Goal: Information Seeking & Learning: Compare options

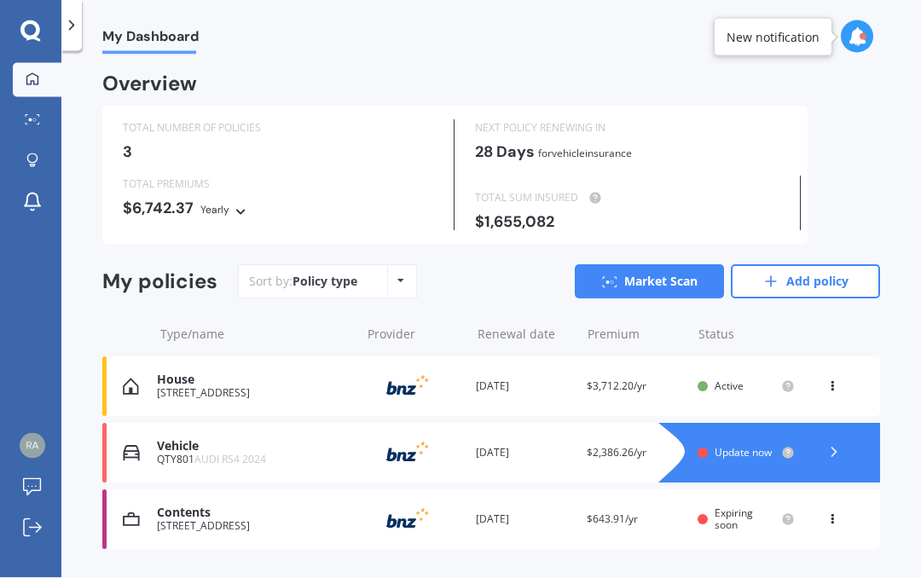
click at [765, 449] on span "Update now" at bounding box center [743, 452] width 57 height 14
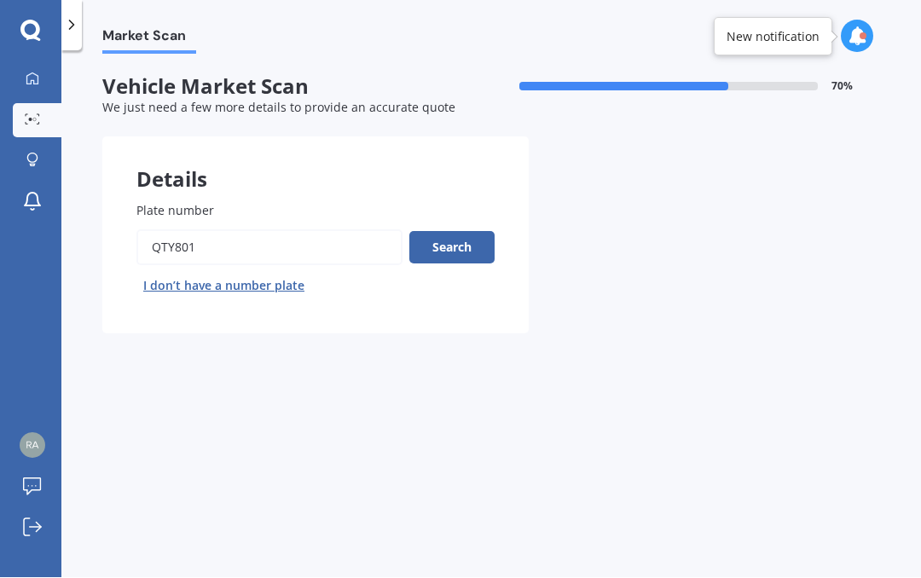
click at [469, 248] on button "Search" at bounding box center [451, 248] width 85 height 32
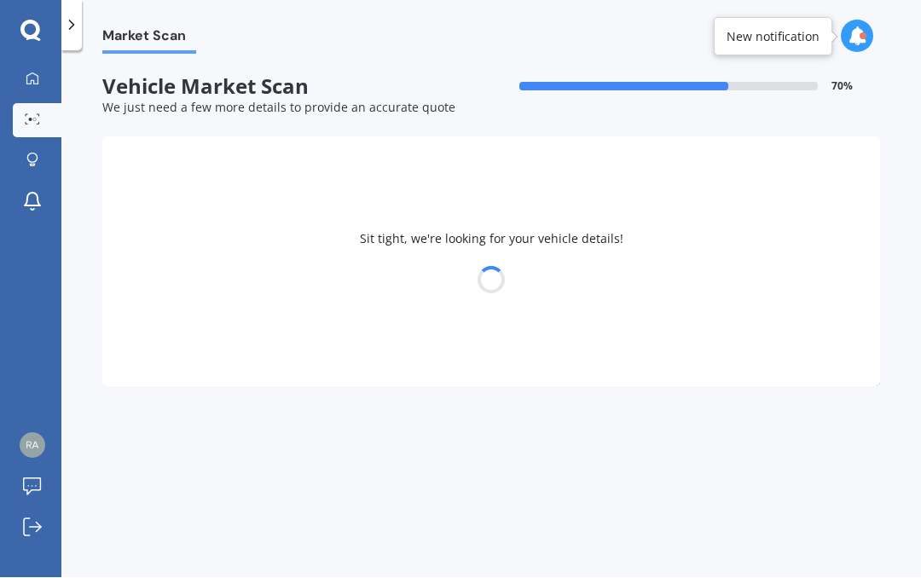
select select "AUDI"
select select "RS4"
select select "31"
select select "01"
select select "1953"
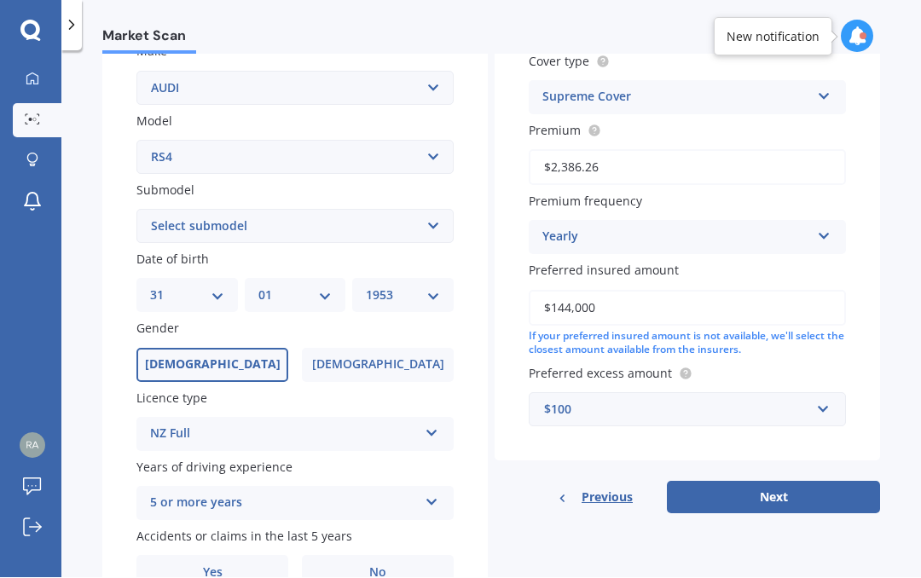
scroll to position [334, 0]
click at [828, 489] on button "Next" at bounding box center [773, 499] width 213 height 32
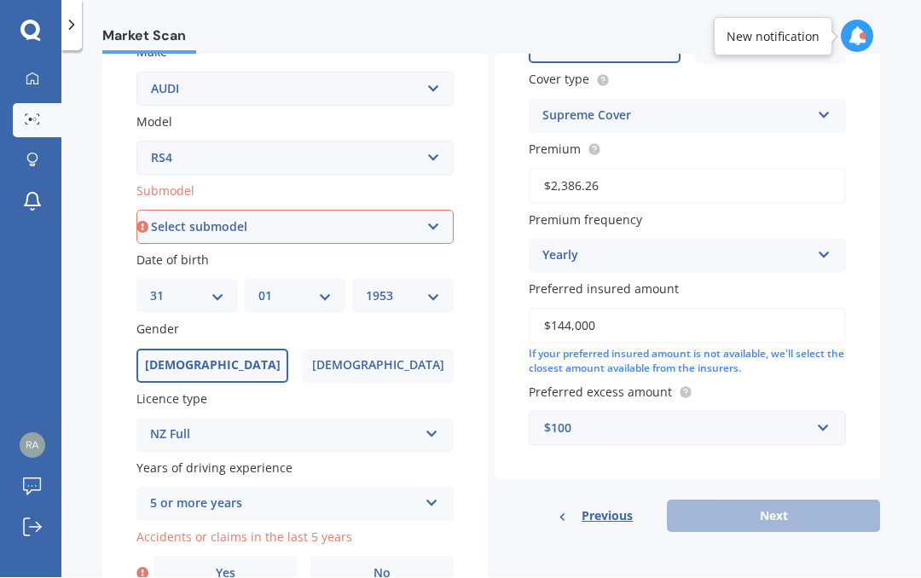
click at [432, 217] on select "Select submodel (All)" at bounding box center [294, 228] width 317 height 34
select select "(ALL)"
click at [148, 565] on icon at bounding box center [142, 573] width 12 height 17
click at [402, 557] on label "No" at bounding box center [381, 574] width 143 height 34
click at [0, 0] on input "No" at bounding box center [0, 0] width 0 height 0
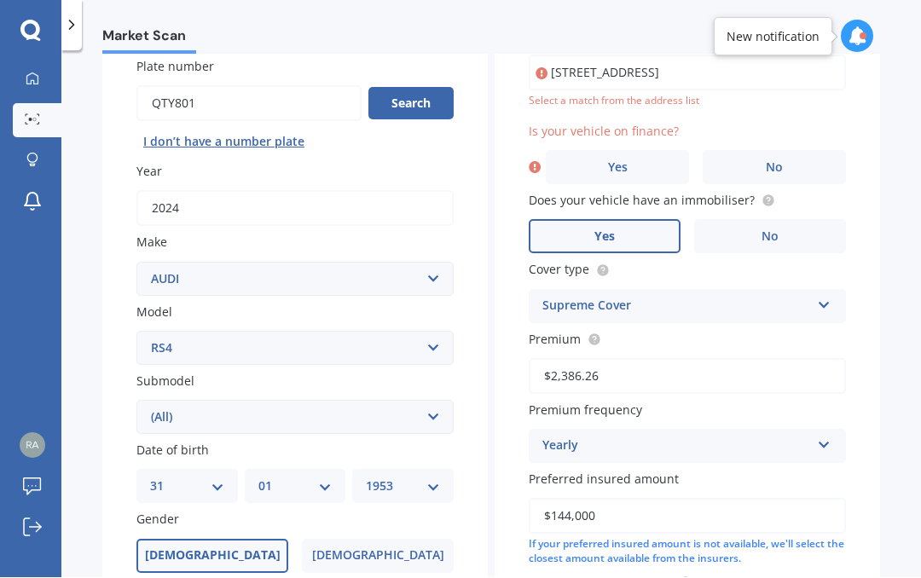
scroll to position [115, 0]
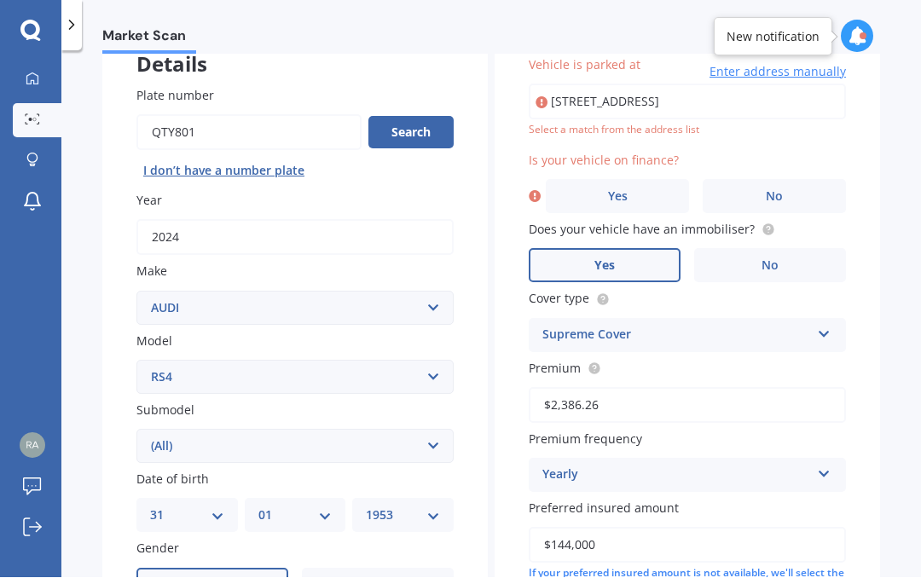
type input "[STREET_ADDRESS]"
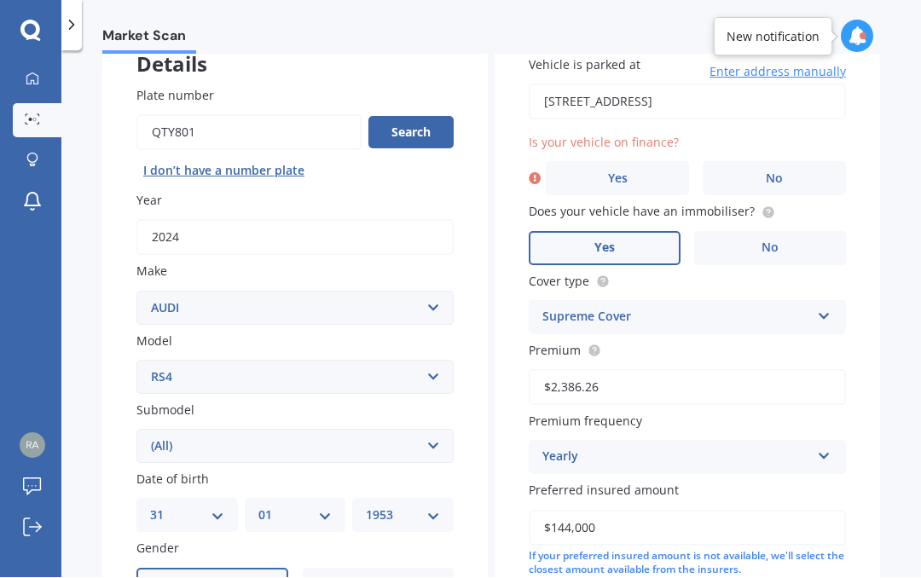
click at [793, 171] on label "No" at bounding box center [774, 179] width 143 height 34
click at [0, 0] on input "No" at bounding box center [0, 0] width 0 height 0
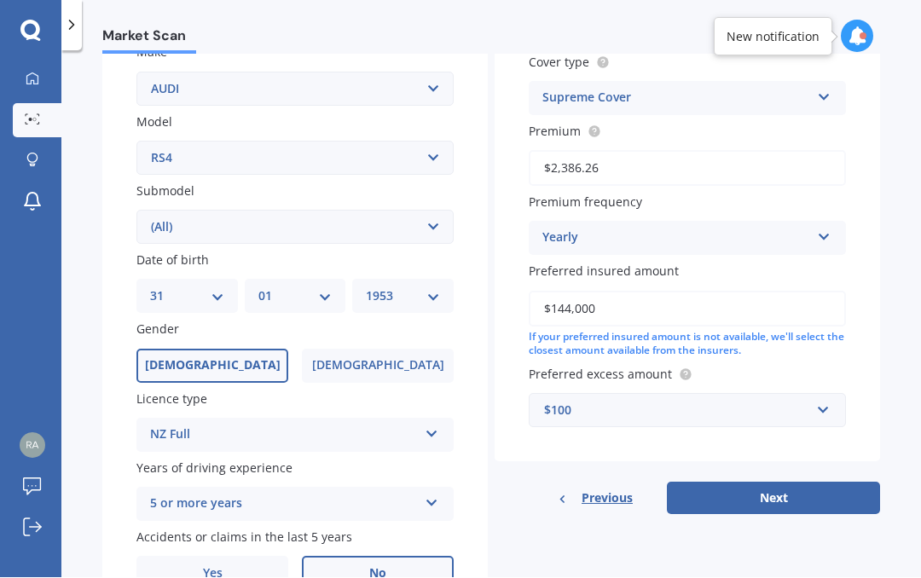
click at [829, 489] on button "Next" at bounding box center [773, 499] width 213 height 32
select select "31"
select select "01"
select select "1953"
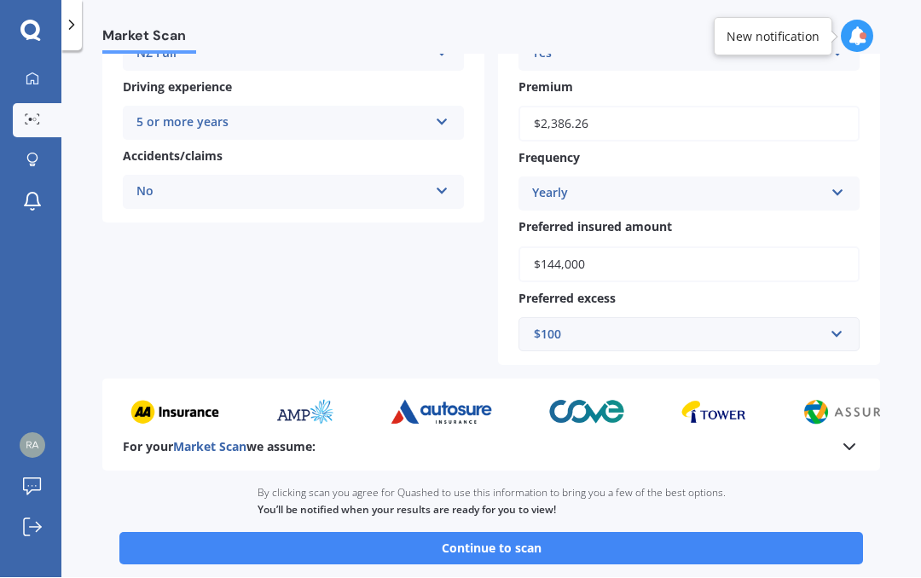
scroll to position [351, 0]
click at [837, 537] on button "Continue to scan" at bounding box center [491, 549] width 744 height 32
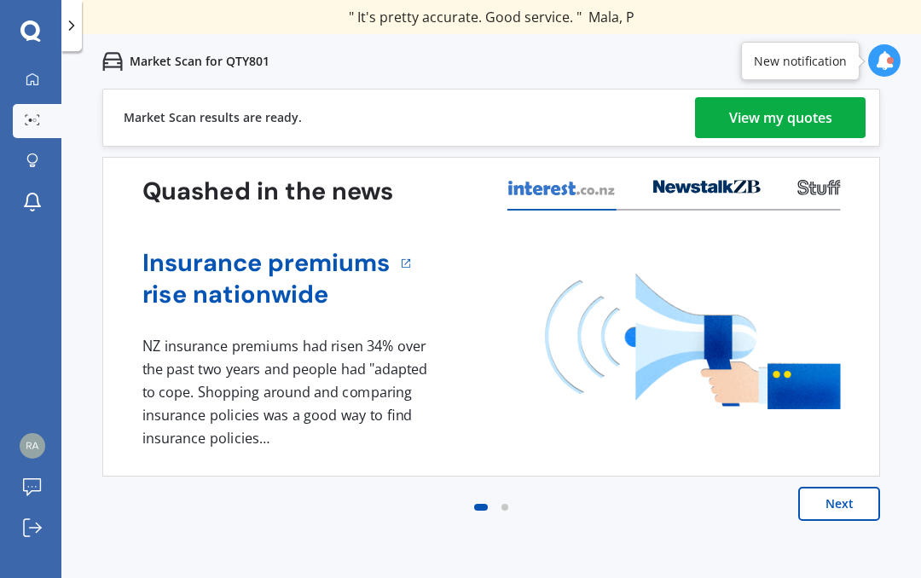
click at [815, 116] on div "View my quotes" at bounding box center [780, 117] width 103 height 41
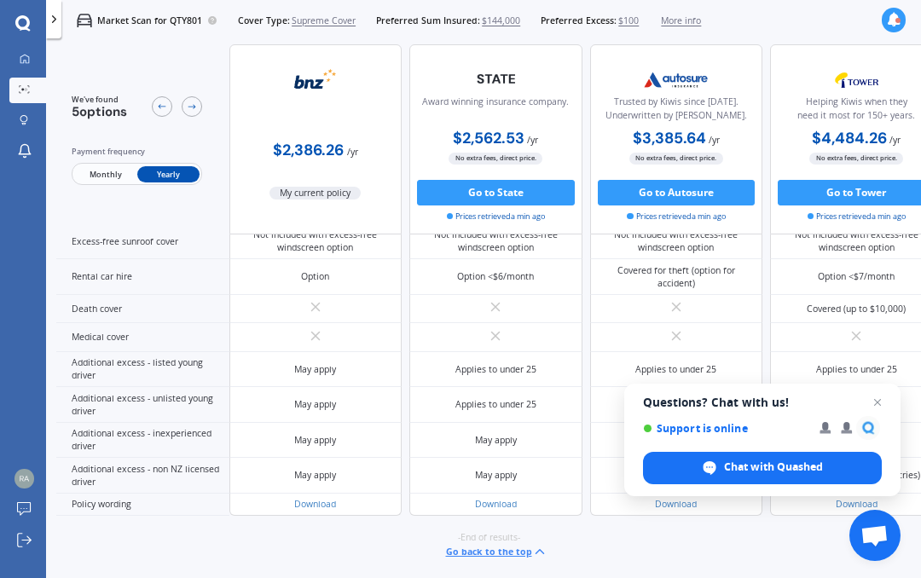
click at [32, 396] on div "My Dashboard Market Scan Explore insurance Notifications [PERSON_NAME] Submit f…" at bounding box center [23, 312] width 46 height 531
click at [26, 62] on icon at bounding box center [24, 59] width 9 height 9
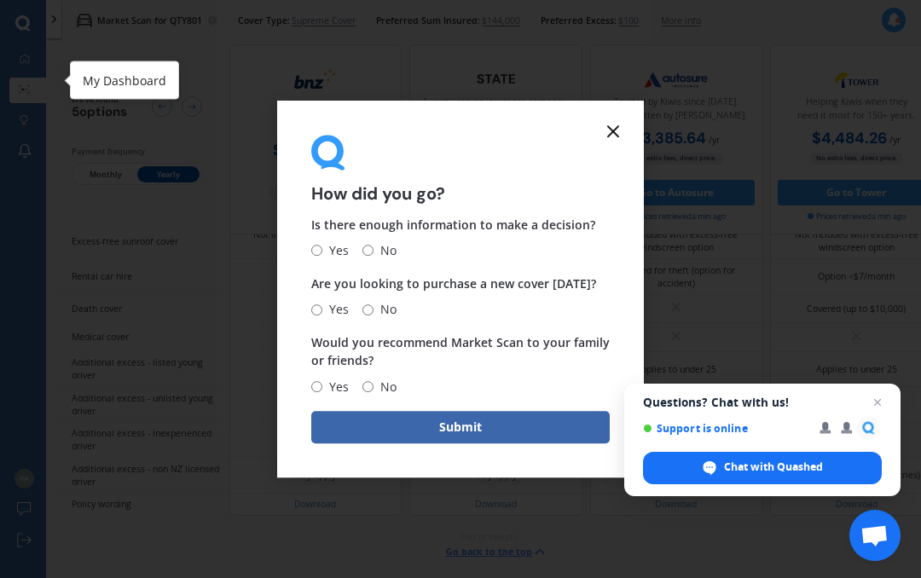
click at [321, 257] on input "Yes" at bounding box center [316, 251] width 11 height 11
radio input "true"
click at [372, 316] on input "No" at bounding box center [367, 309] width 11 height 11
radio input "true"
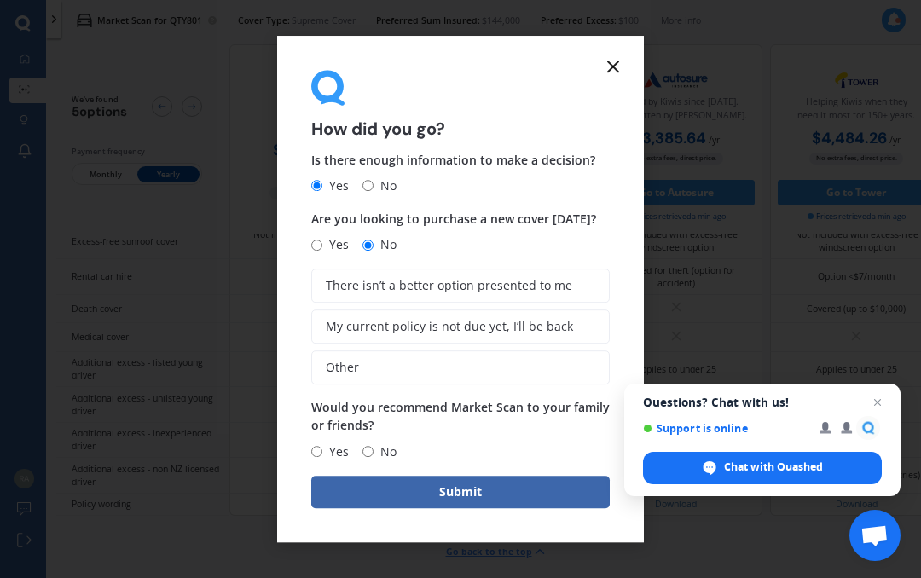
click at [567, 303] on label "There isn’t a better option presented to me" at bounding box center [460, 286] width 298 height 34
click at [0, 0] on input "There isn’t a better option presented to me" at bounding box center [0, 0] width 0 height 0
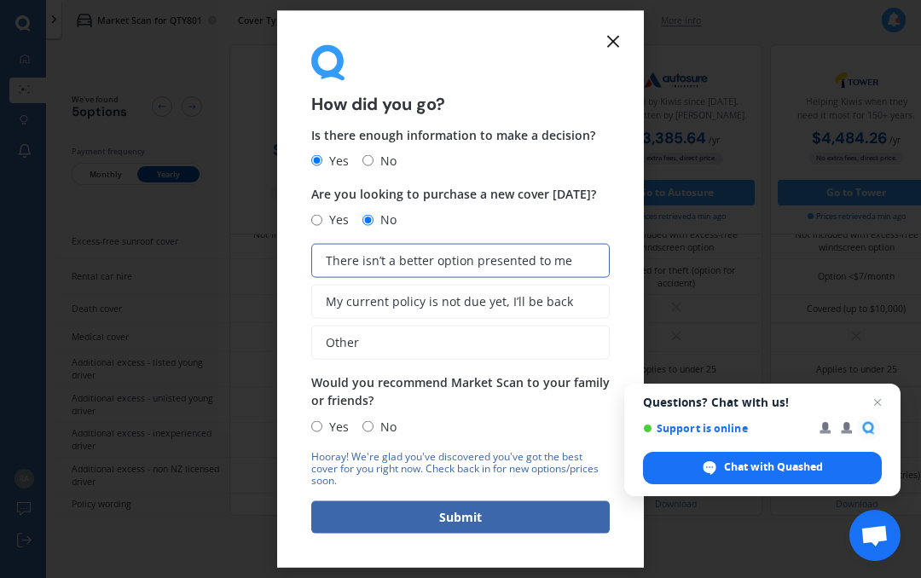
click at [322, 432] on input "Yes" at bounding box center [316, 426] width 11 height 11
radio input "true"
click at [512, 533] on button "Submit" at bounding box center [460, 517] width 298 height 32
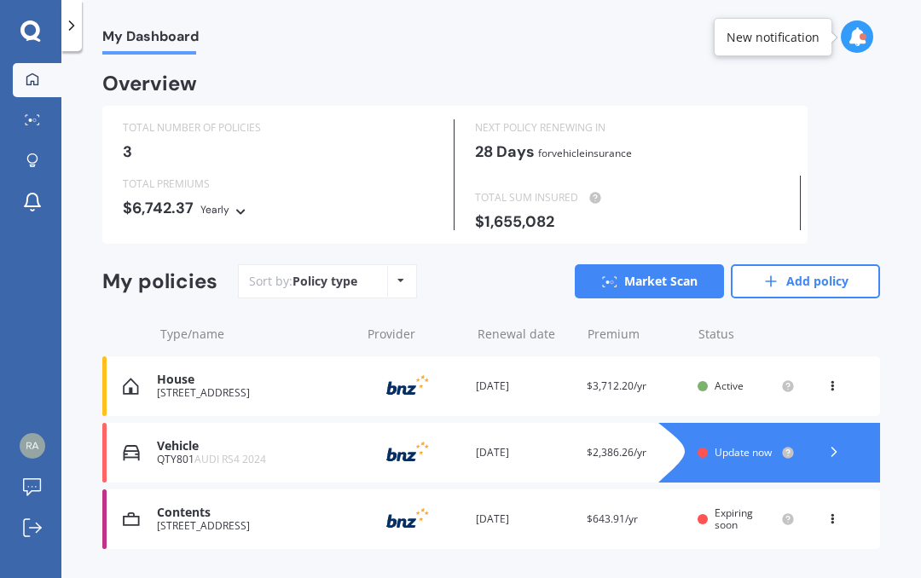
click at [819, 35] on div "New notification" at bounding box center [773, 37] width 93 height 17
click at [856, 33] on icon at bounding box center [857, 36] width 19 height 19
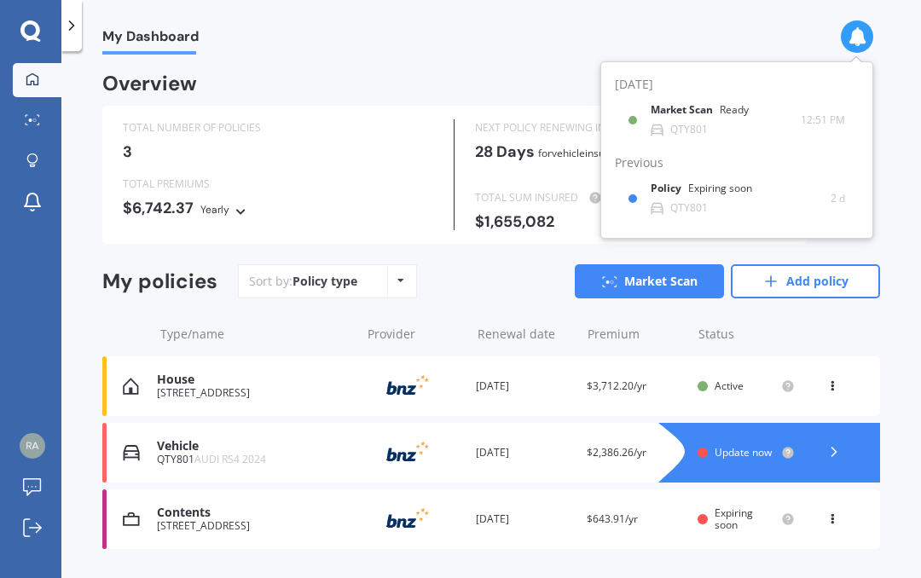
click at [906, 136] on div "My Dashboard Overview TOTAL NUMBER OF POLICIES 3 NEXT POLICY RENEWING [DATE] fo…" at bounding box center [491, 318] width 860 height 527
